Goal: Transaction & Acquisition: Download file/media

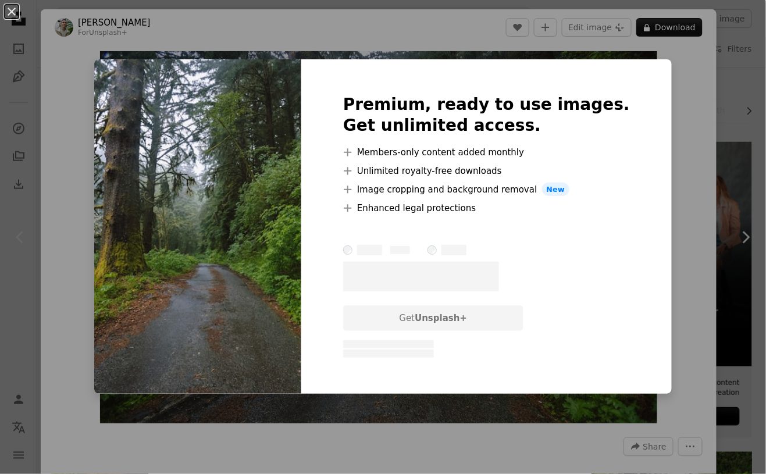
scroll to position [11, 0]
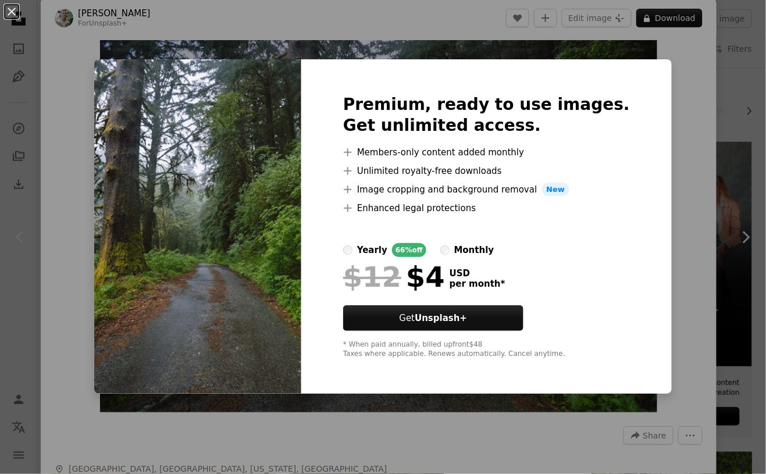
click at [168, 152] on img at bounding box center [197, 226] width 207 height 335
click at [675, 161] on div "An X shape Premium, ready to use images. Get unlimited access. A plus sign Memb…" at bounding box center [383, 237] width 766 height 474
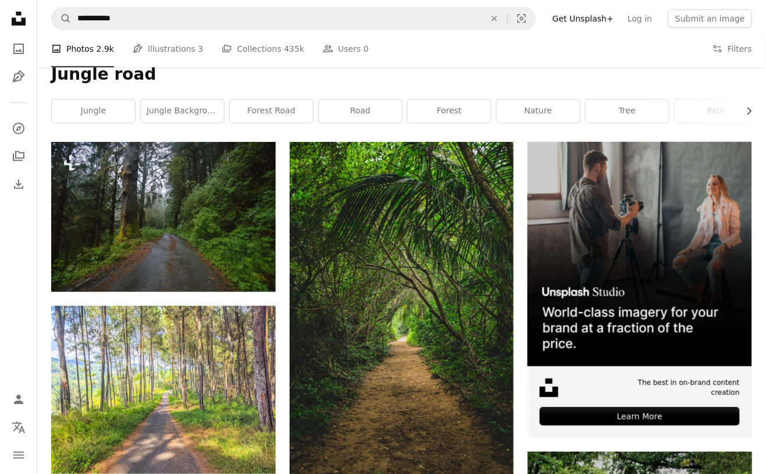
scroll to position [189, 0]
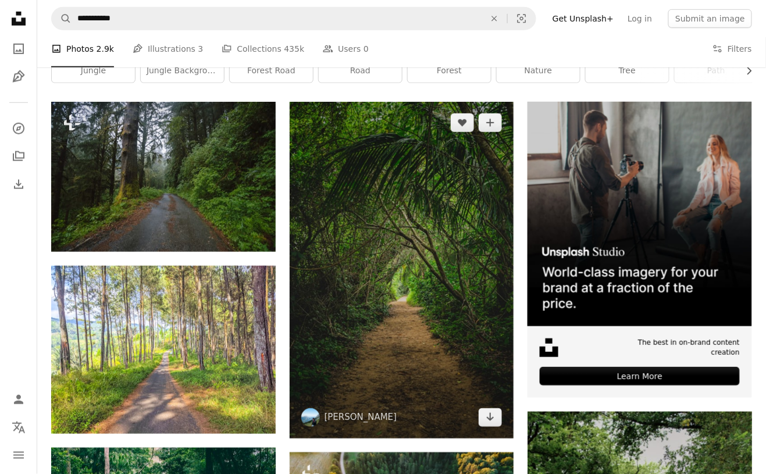
click at [495, 223] on img at bounding box center [402, 270] width 225 height 337
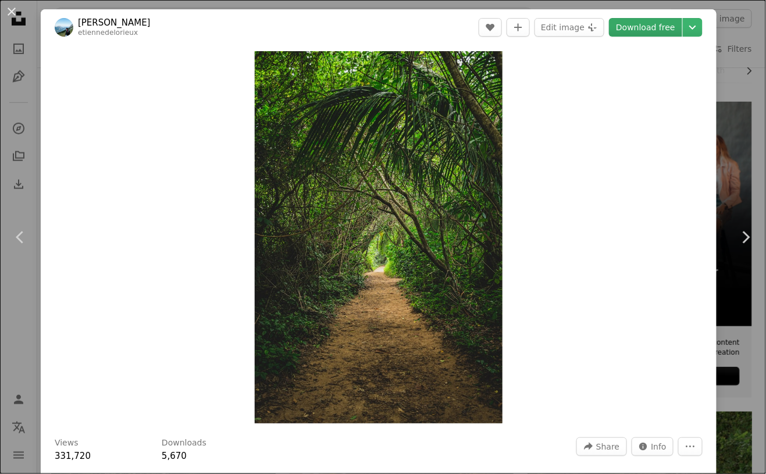
click at [659, 34] on link "Download free" at bounding box center [645, 27] width 73 height 19
